Goal: Transaction & Acquisition: Purchase product/service

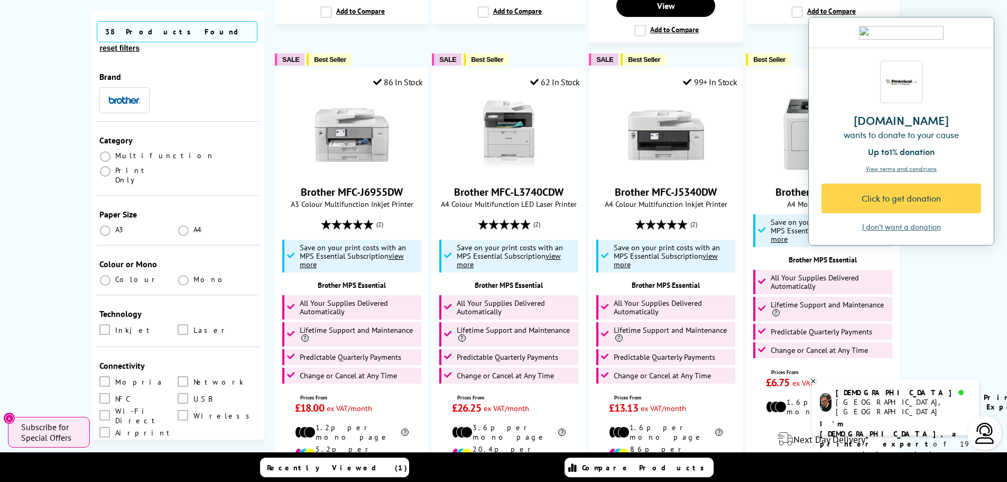
click at [884, 221] on div "Click to get donation" at bounding box center [901, 202] width 160 height 38
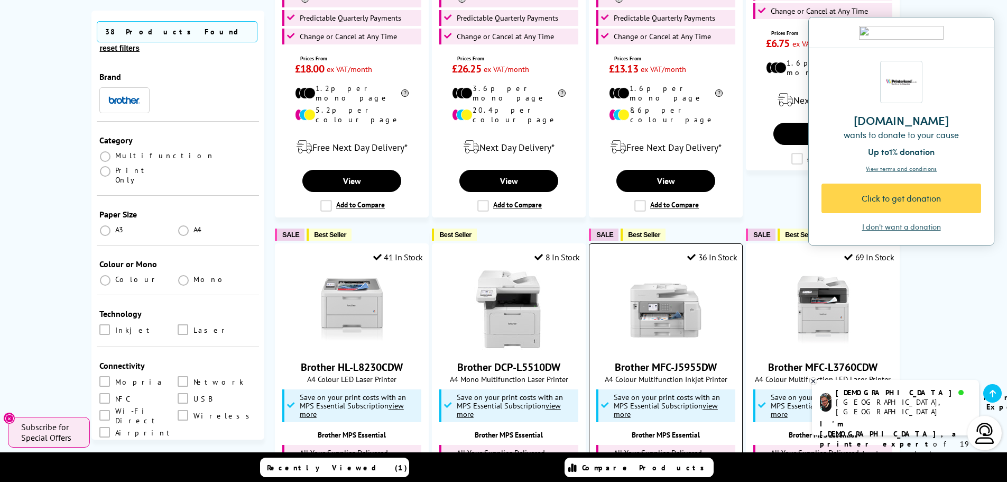
scroll to position [1586, 0]
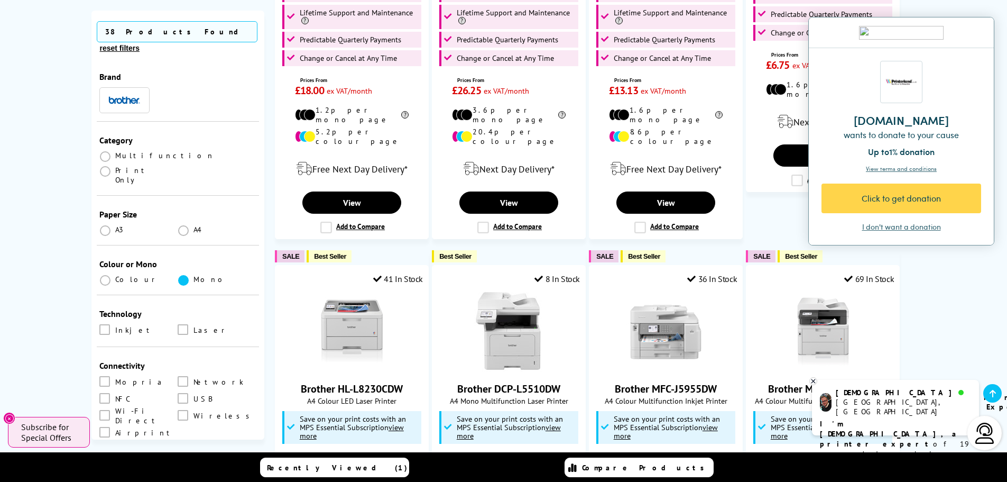
click at [179, 275] on span at bounding box center [183, 280] width 11 height 11
click at [193, 276] on input "radio" at bounding box center [193, 276] width 0 height 0
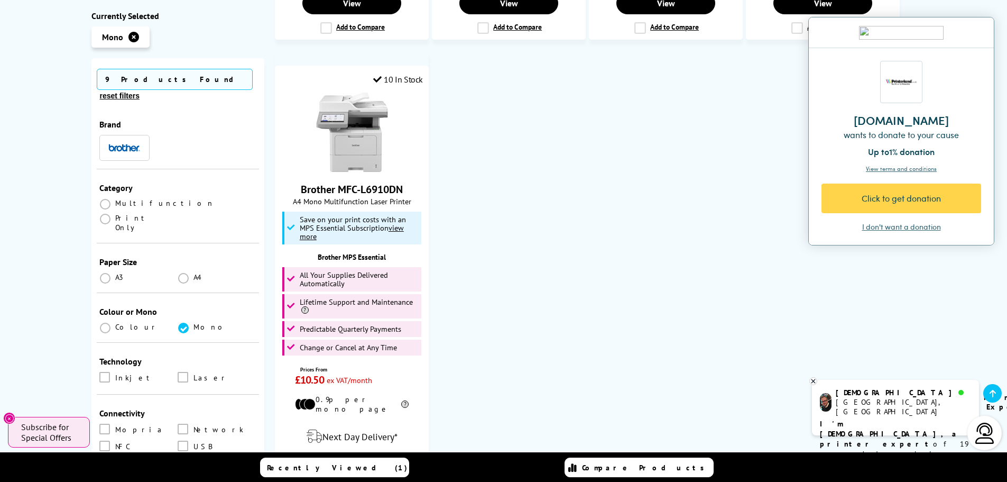
scroll to position [1691, 0]
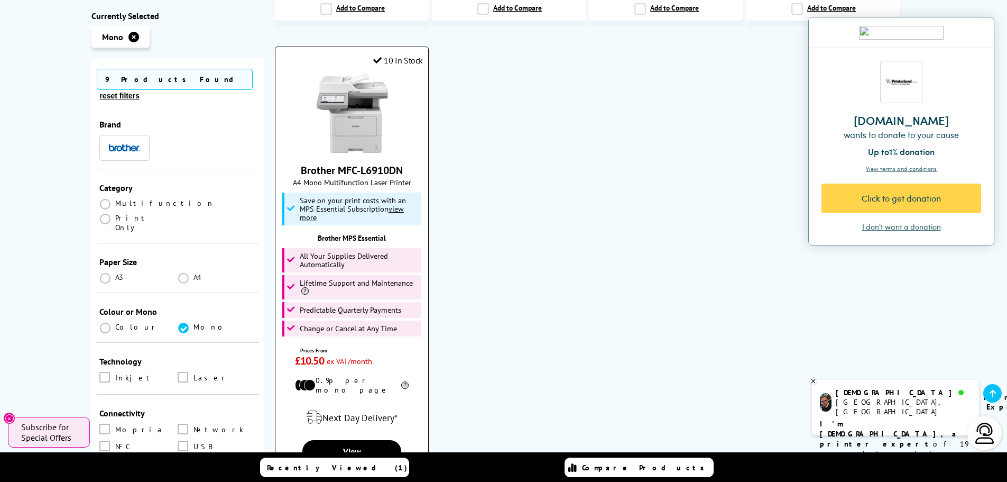
click at [348, 163] on link "Brother MFC-L6910DN" at bounding box center [352, 170] width 102 height 14
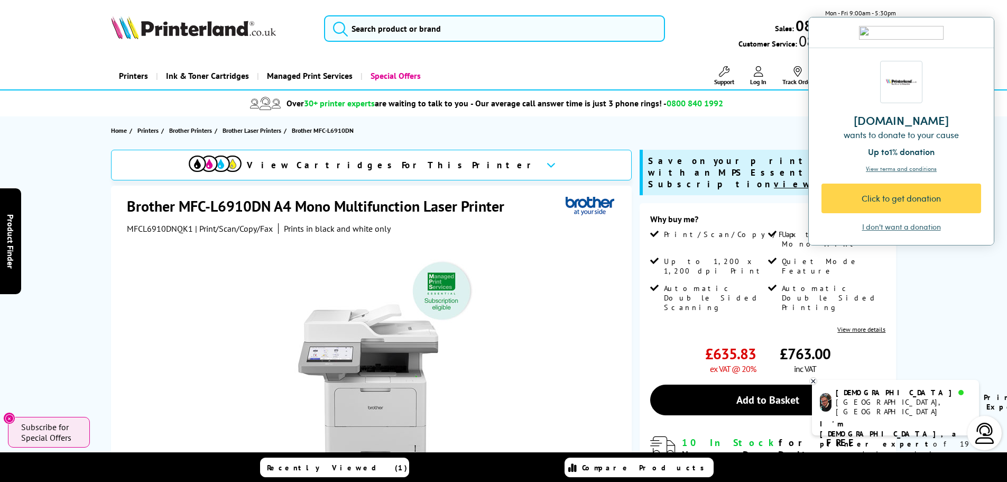
click at [888, 227] on div "I don't want a donation" at bounding box center [901, 226] width 79 height 11
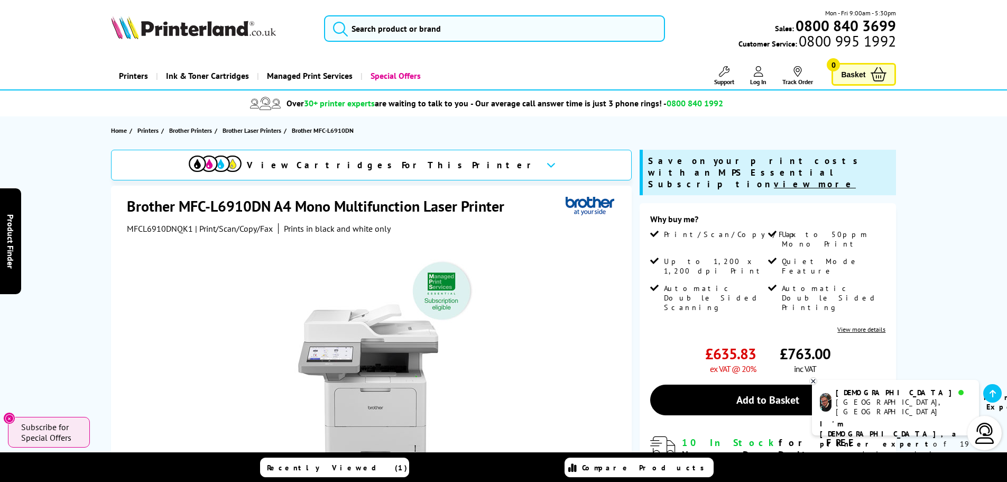
scroll to position [211, 0]
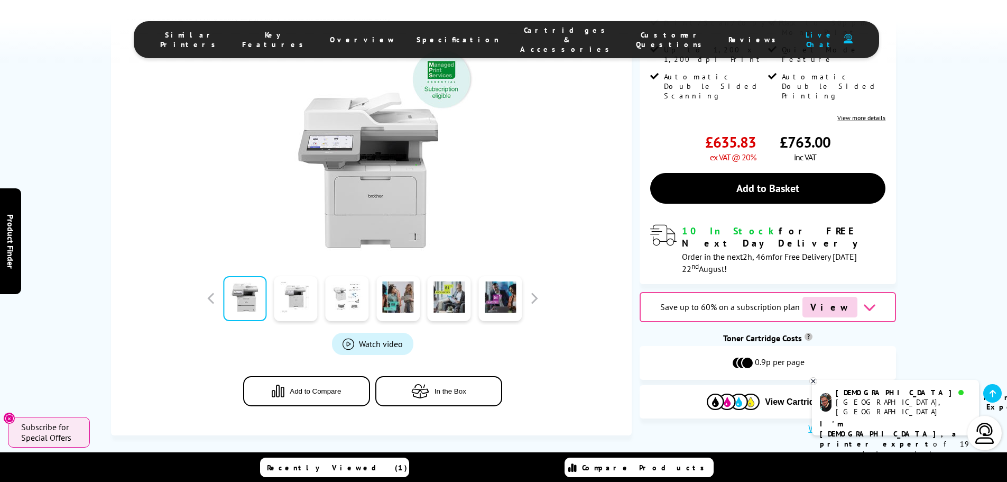
click at [342, 293] on link at bounding box center [346, 298] width 43 height 45
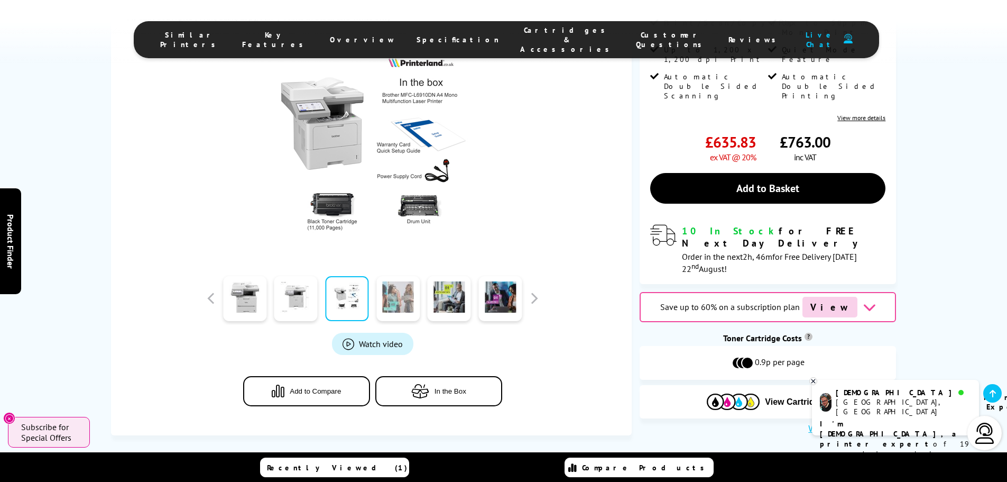
click at [406, 292] on link at bounding box center [397, 298] width 43 height 45
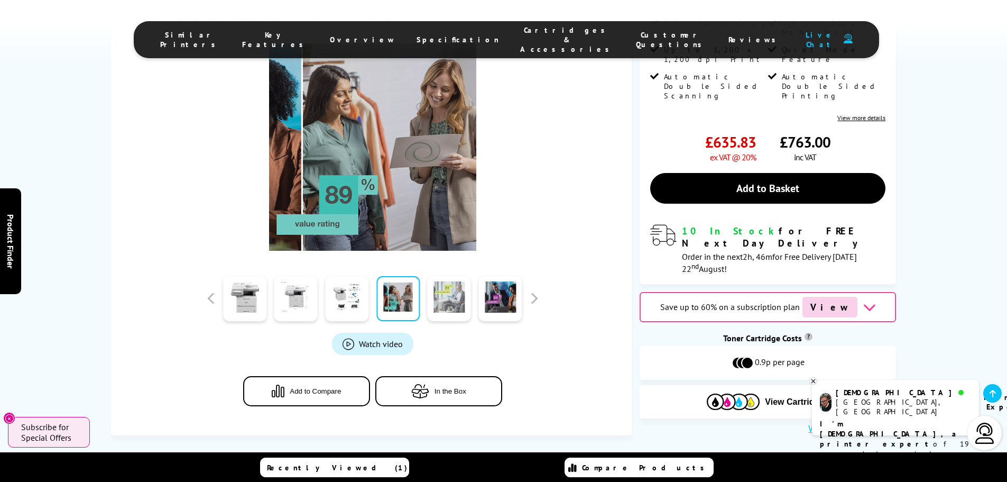
click at [445, 299] on link at bounding box center [449, 298] width 43 height 45
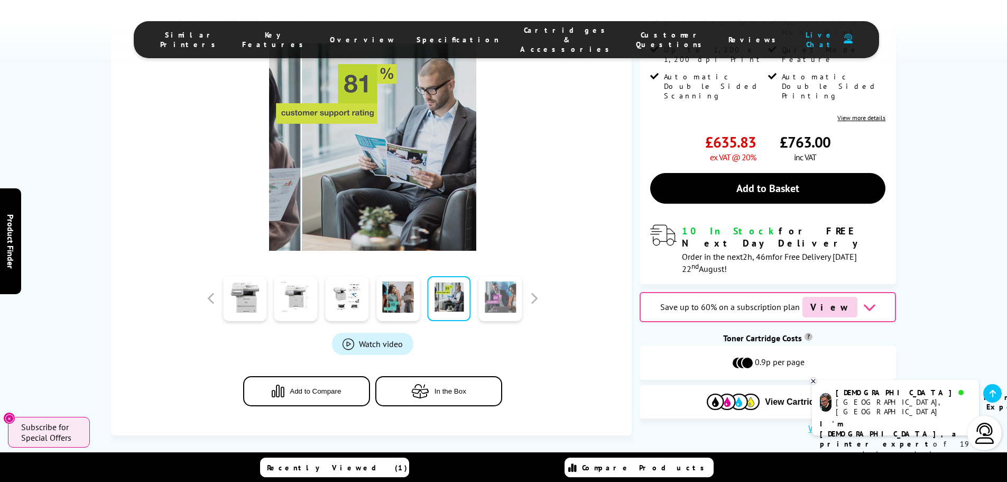
click at [495, 300] on link at bounding box center [499, 298] width 43 height 45
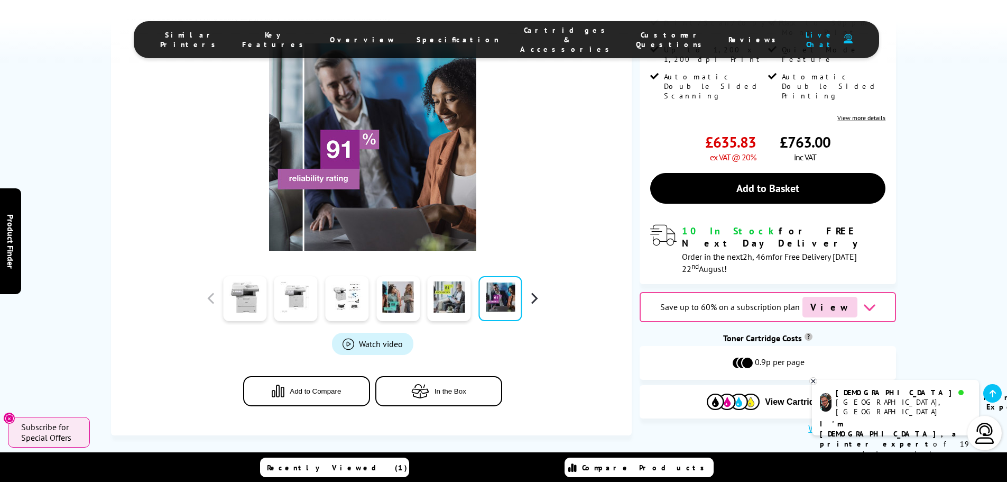
click at [539, 299] on button "button" at bounding box center [534, 298] width 16 height 16
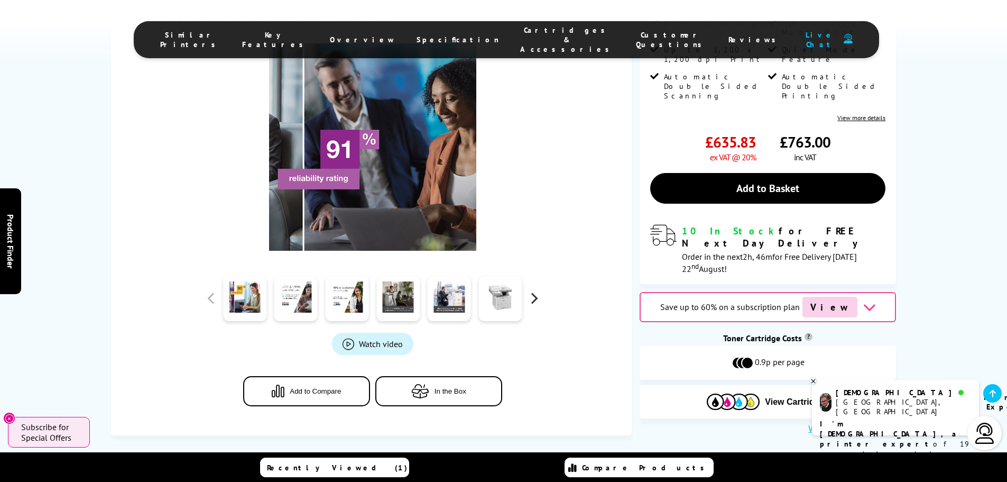
click at [539, 299] on button "button" at bounding box center [534, 298] width 16 height 16
click at [508, 299] on link at bounding box center [499, 298] width 43 height 45
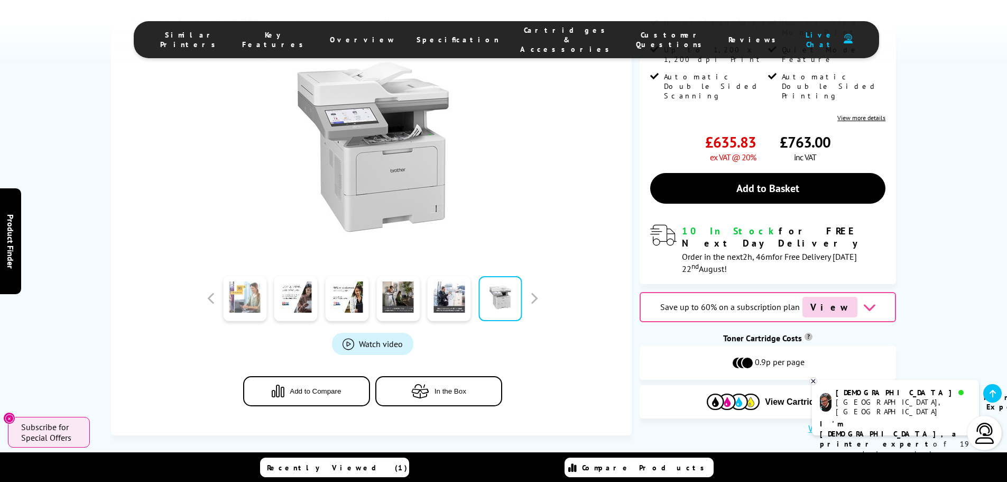
click at [238, 305] on link at bounding box center [244, 298] width 43 height 45
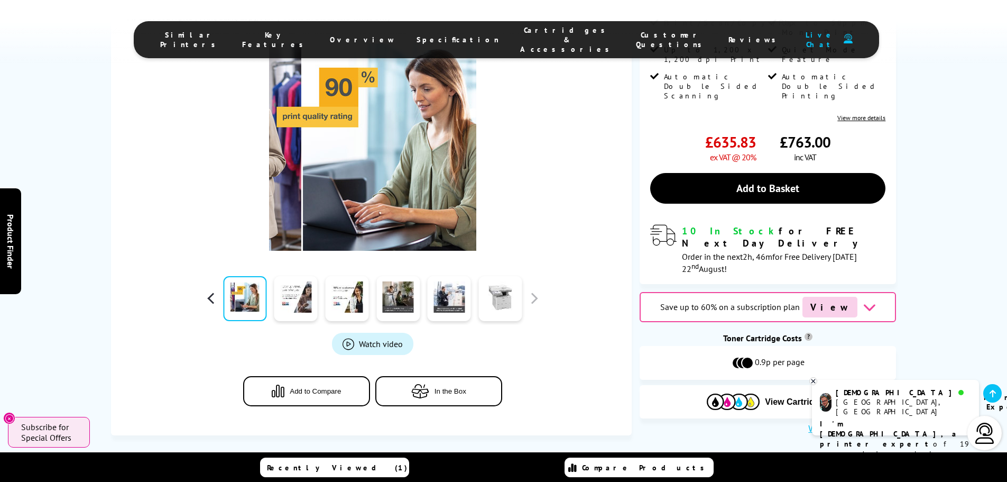
click at [209, 299] on button "button" at bounding box center [211, 298] width 16 height 16
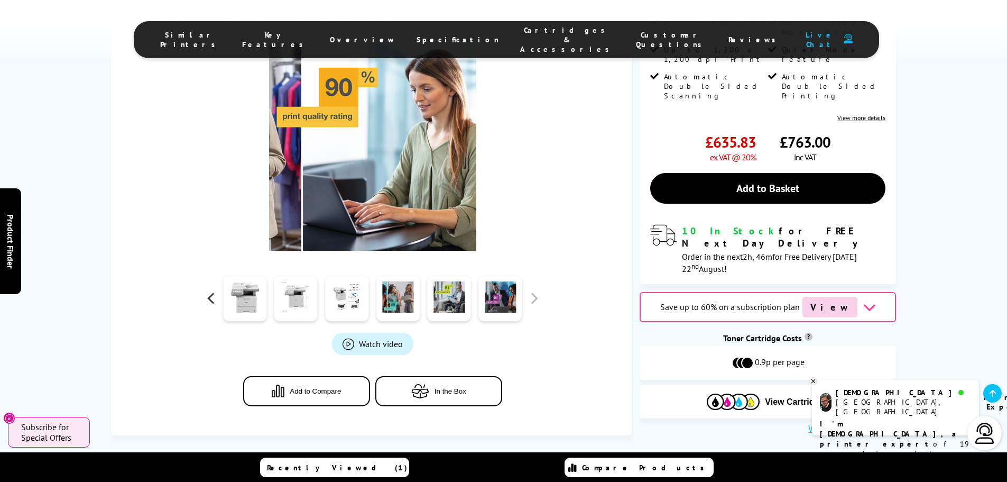
click at [209, 299] on button "button" at bounding box center [211, 298] width 16 height 16
click at [208, 299] on button "button" at bounding box center [211, 298] width 16 height 16
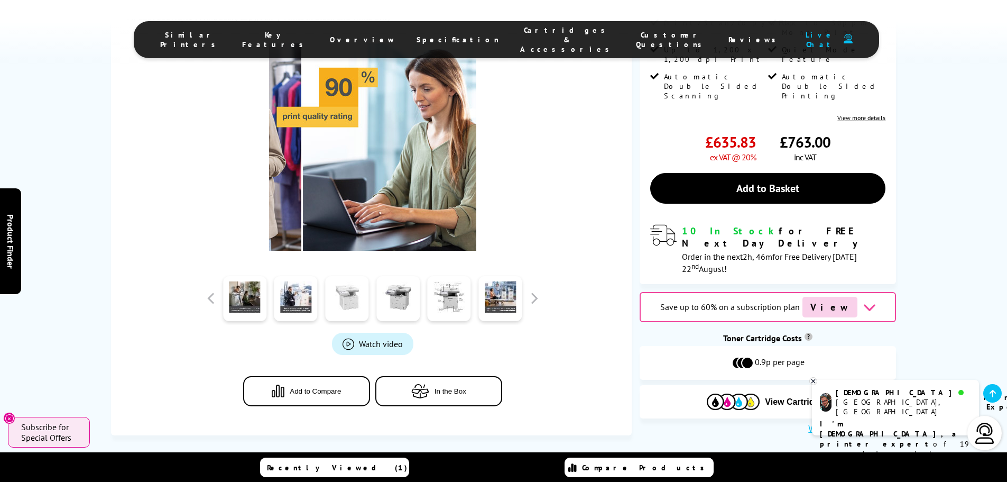
click at [347, 301] on link at bounding box center [346, 298] width 43 height 45
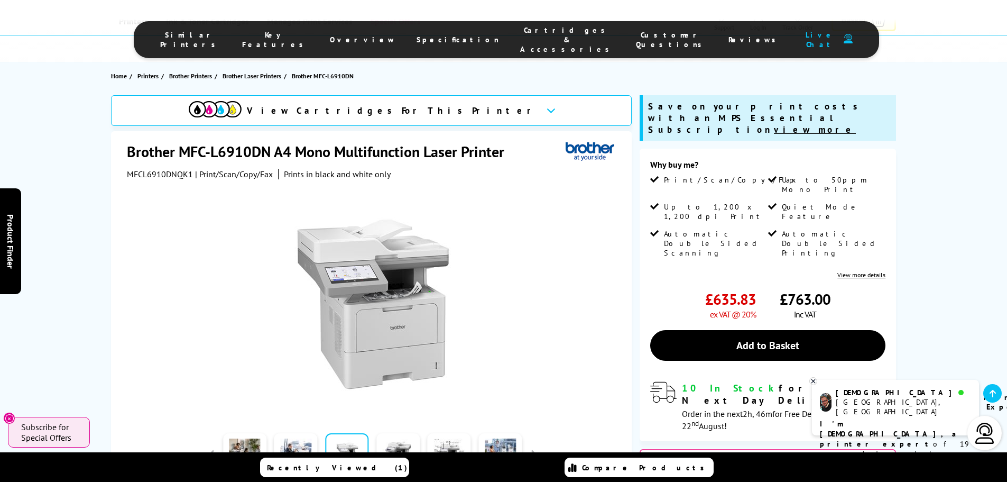
scroll to position [0, 0]
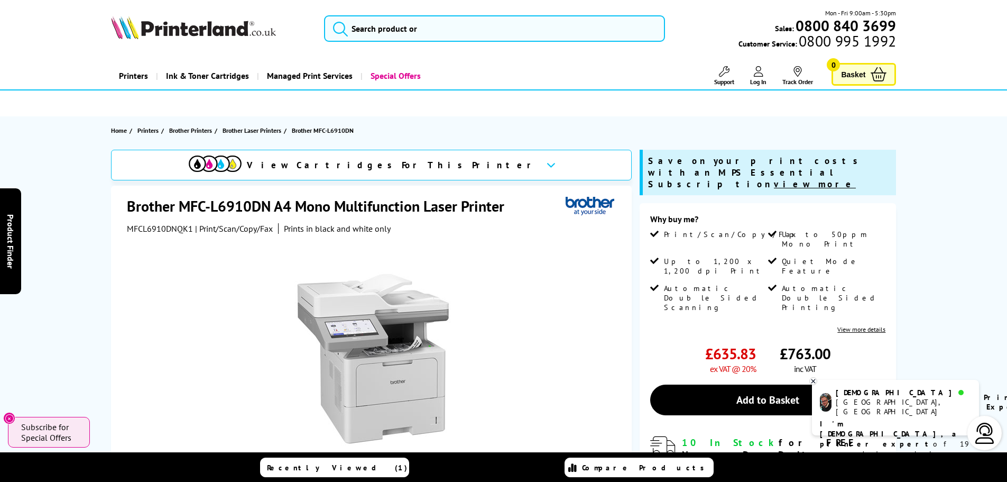
click at [521, 264] on div at bounding box center [373, 353] width 492 height 239
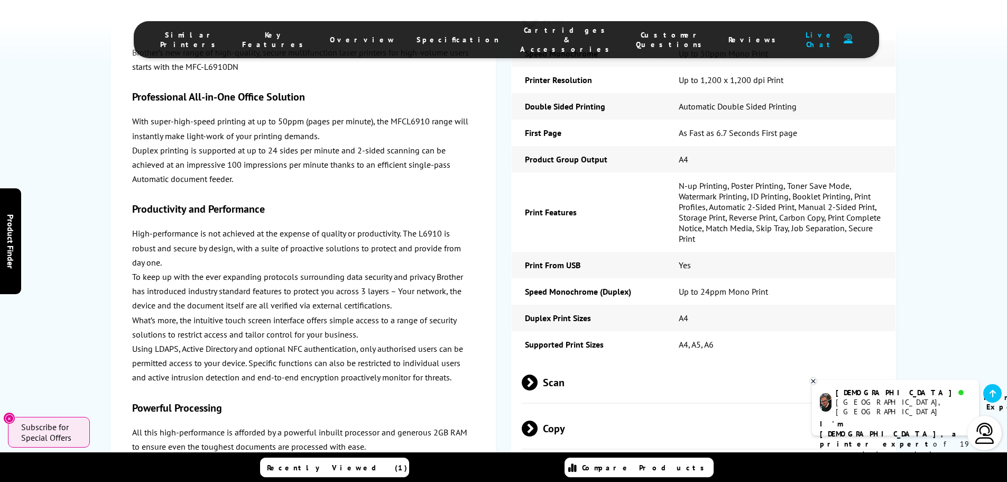
scroll to position [2167, 0]
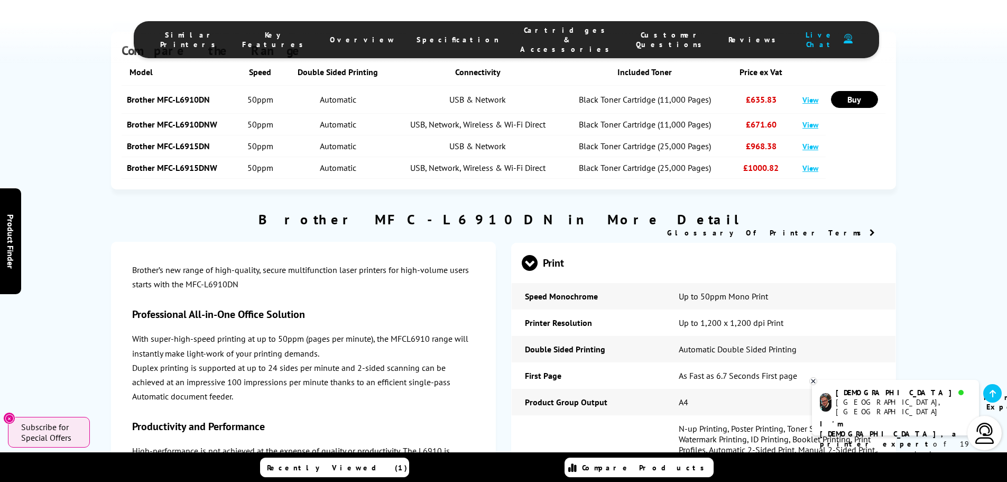
click at [272, 360] on p "Duplex printing is supported at up to 24 sides per minute and 2-sided scanning …" at bounding box center [303, 381] width 342 height 43
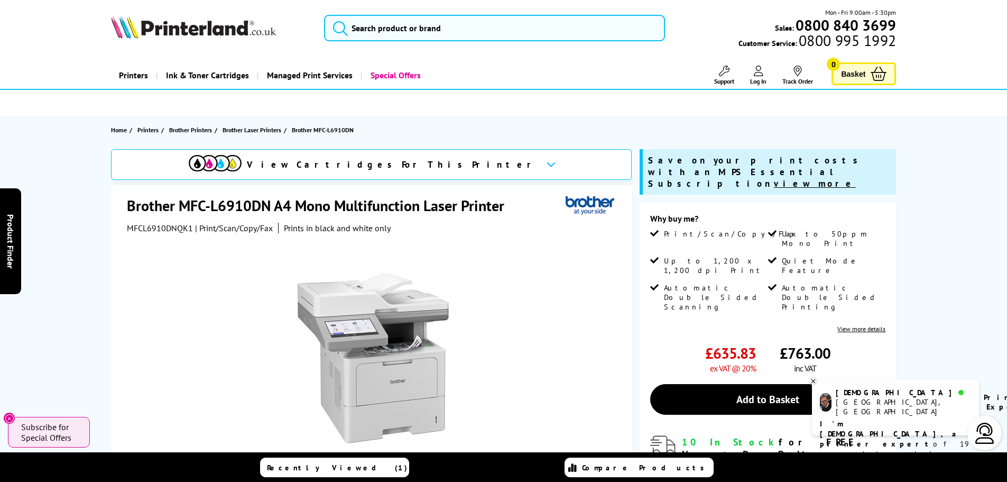
scroll to position [0, 0]
click at [547, 163] on icon at bounding box center [551, 165] width 9 height 6
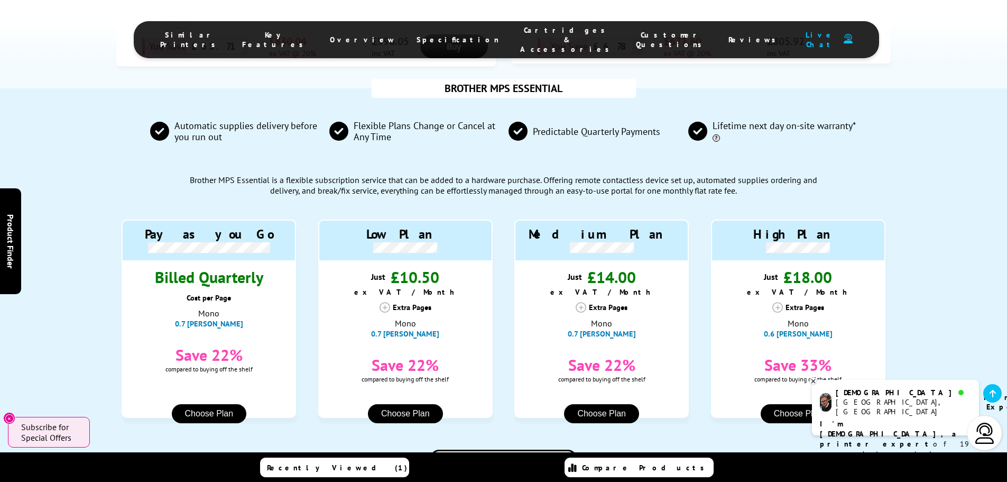
scroll to position [820, 0]
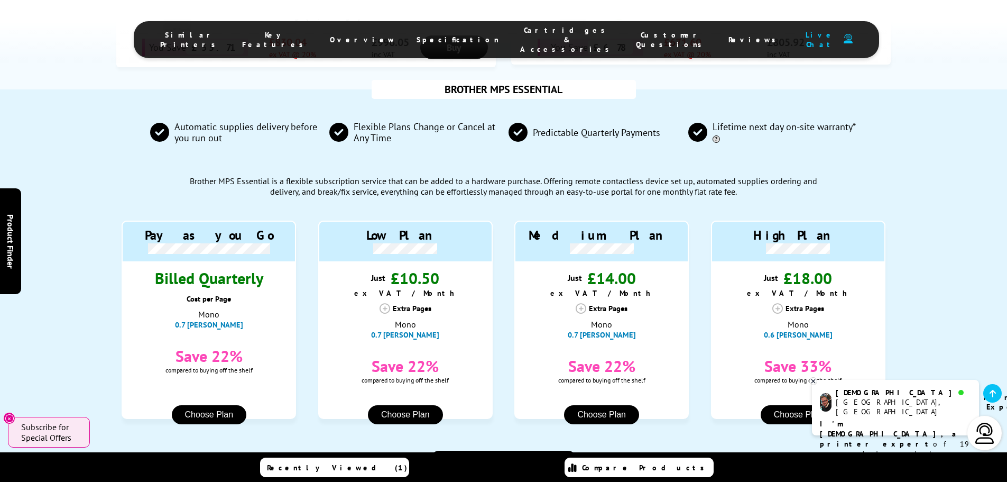
click at [208, 405] on button "Choose Plan" at bounding box center [209, 414] width 75 height 19
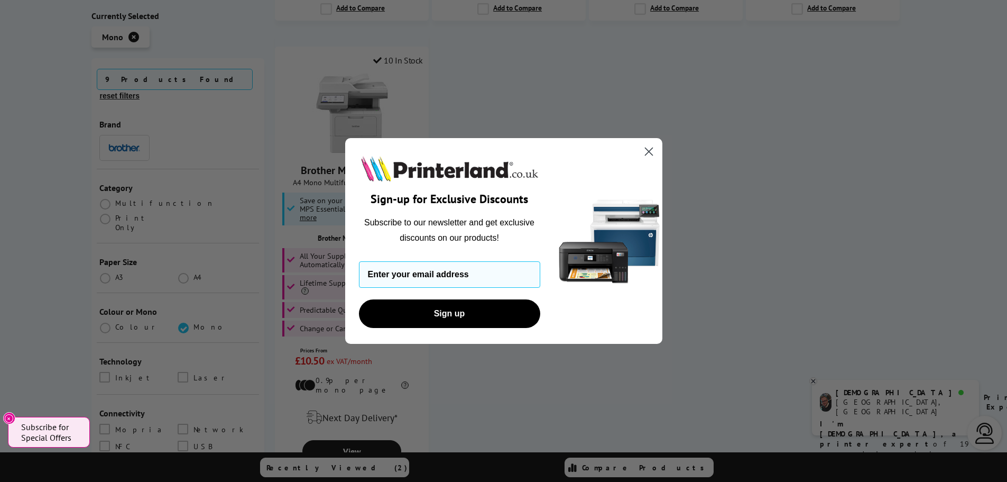
click at [651, 149] on icon "Close dialog" at bounding box center [648, 151] width 7 height 7
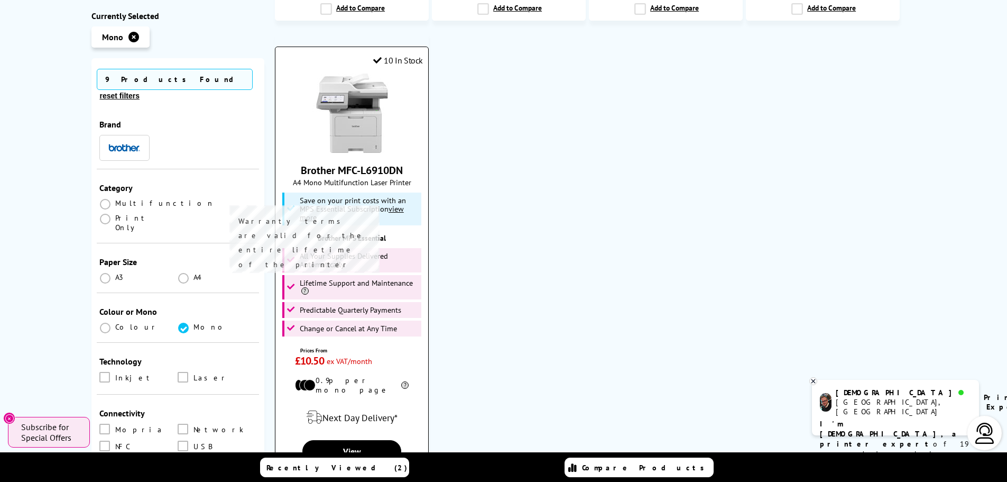
click at [306, 287] on icon at bounding box center [304, 290] width 9 height 7
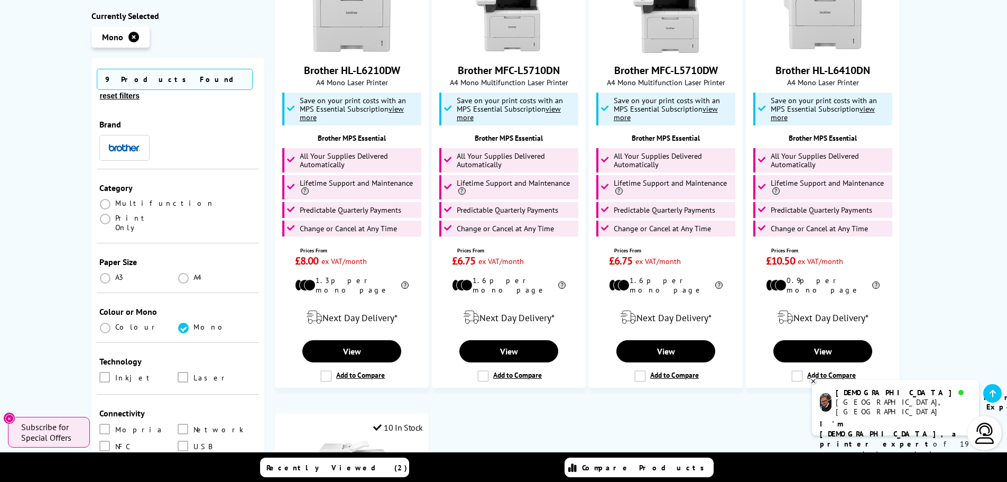
scroll to position [1321, 0]
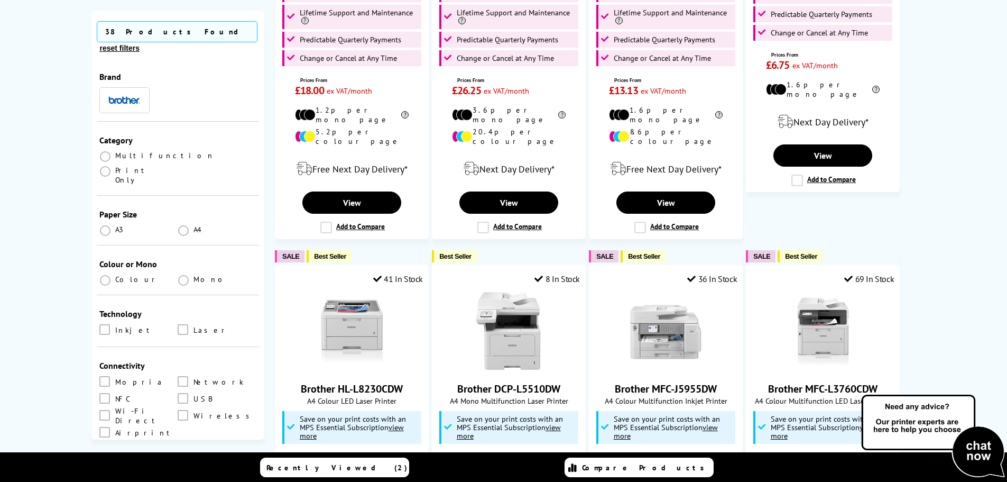
scroll to position [1586, 0]
